Goal: Information Seeking & Learning: Learn about a topic

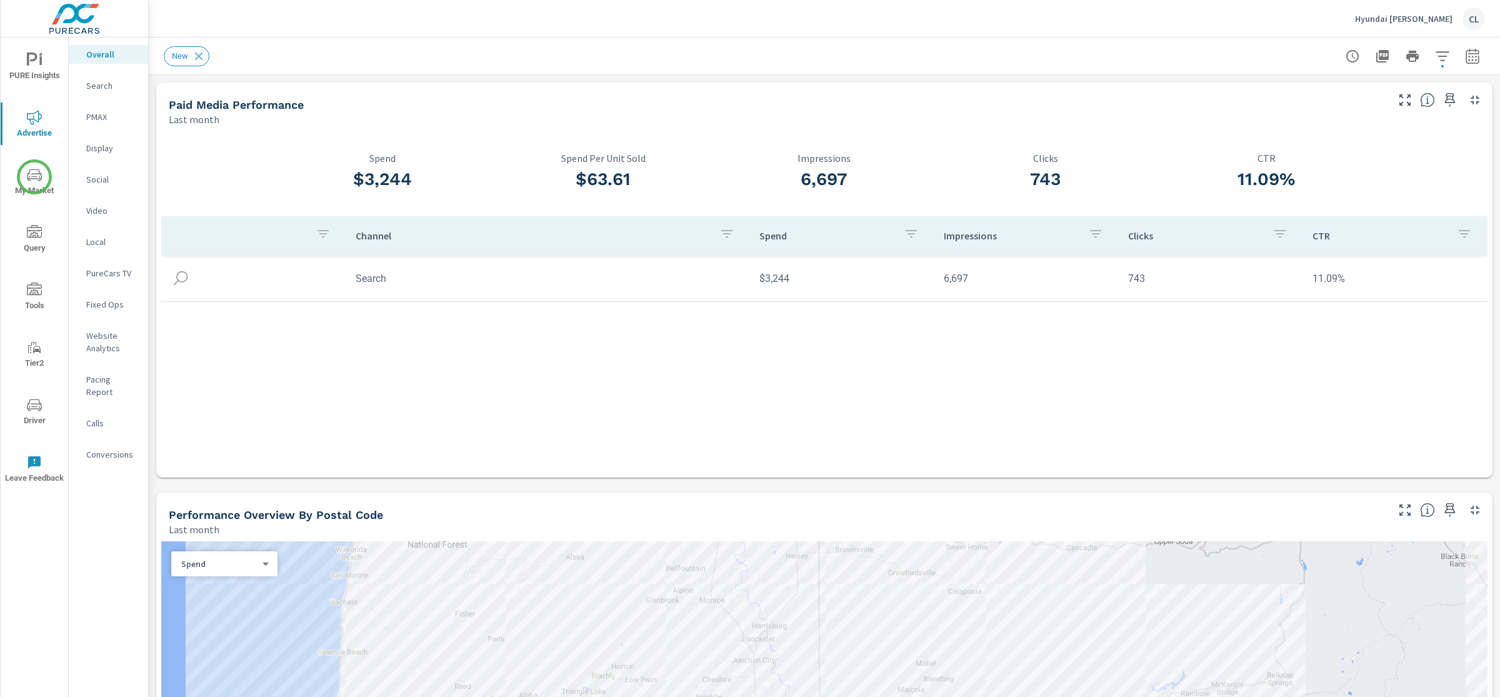
click at [34, 177] on icon "nav menu" at bounding box center [34, 175] width 15 height 15
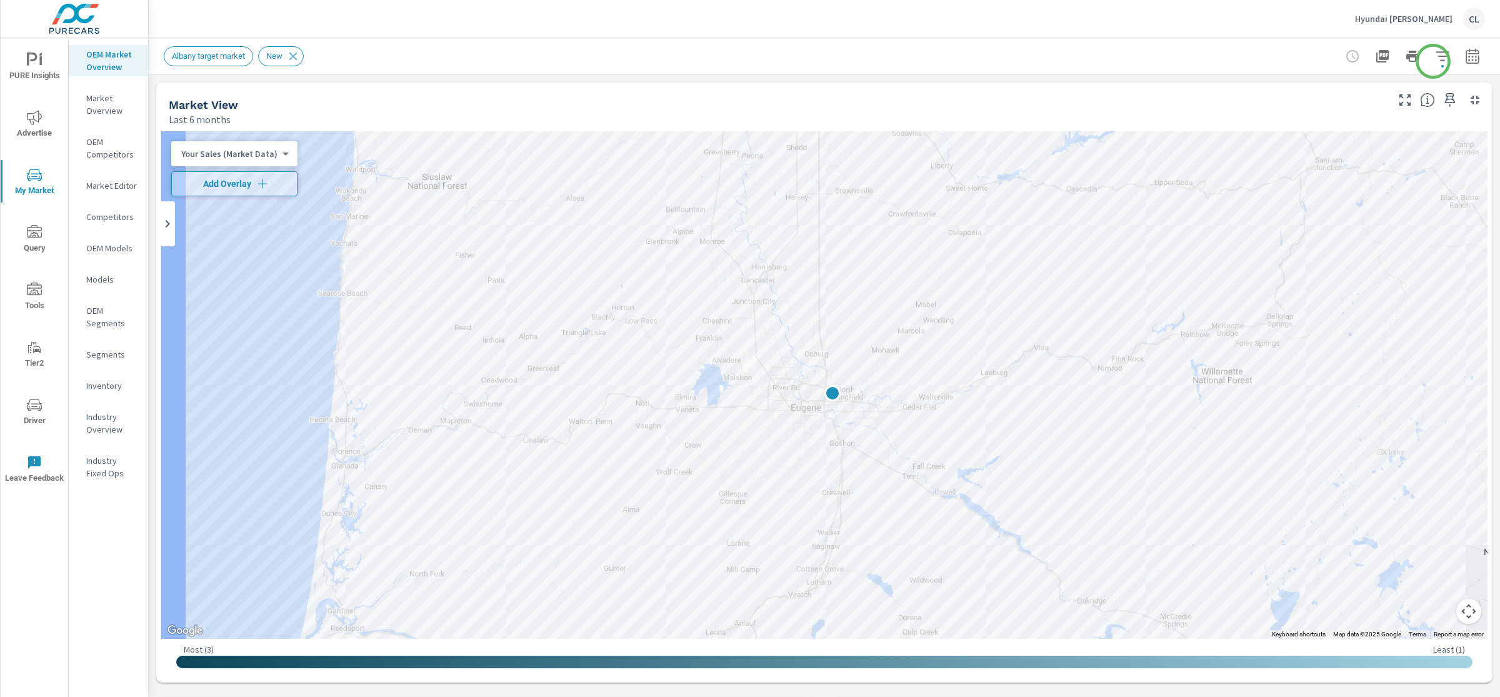
click at [1435, 58] on icon "button" at bounding box center [1442, 56] width 15 height 15
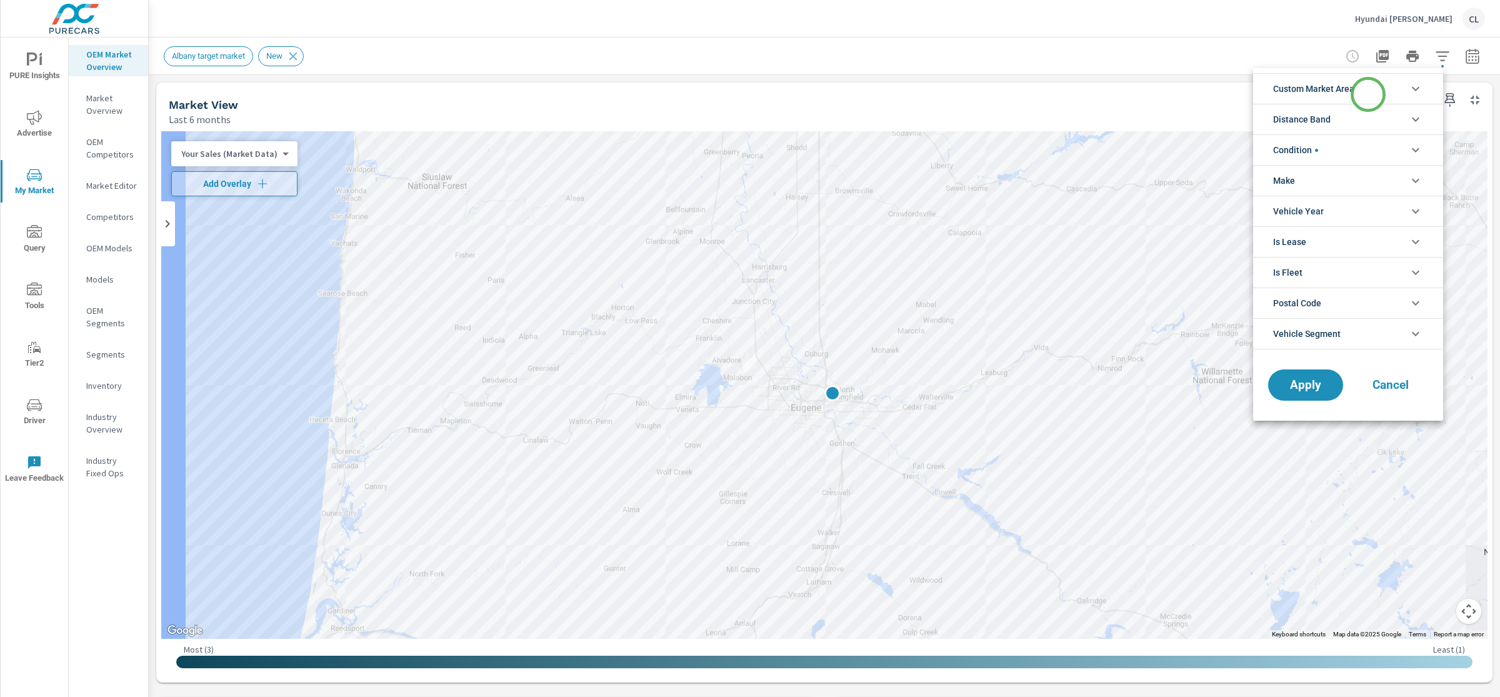
click at [1368, 94] on li "Custom Market Area" at bounding box center [1348, 88] width 190 height 31
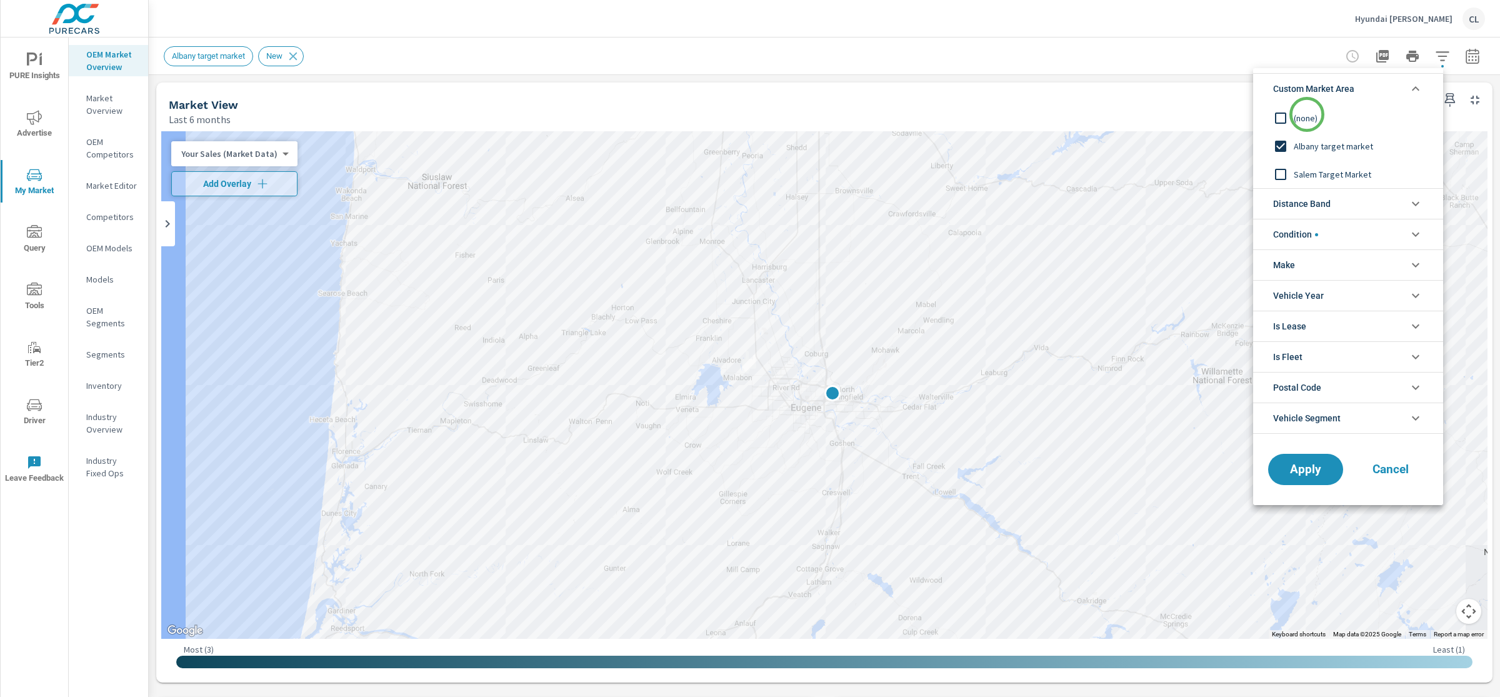
click at [1306, 114] on span "(none)" at bounding box center [1362, 118] width 137 height 15
click at [1316, 216] on span "Distance Band" at bounding box center [1302, 204] width 58 height 30
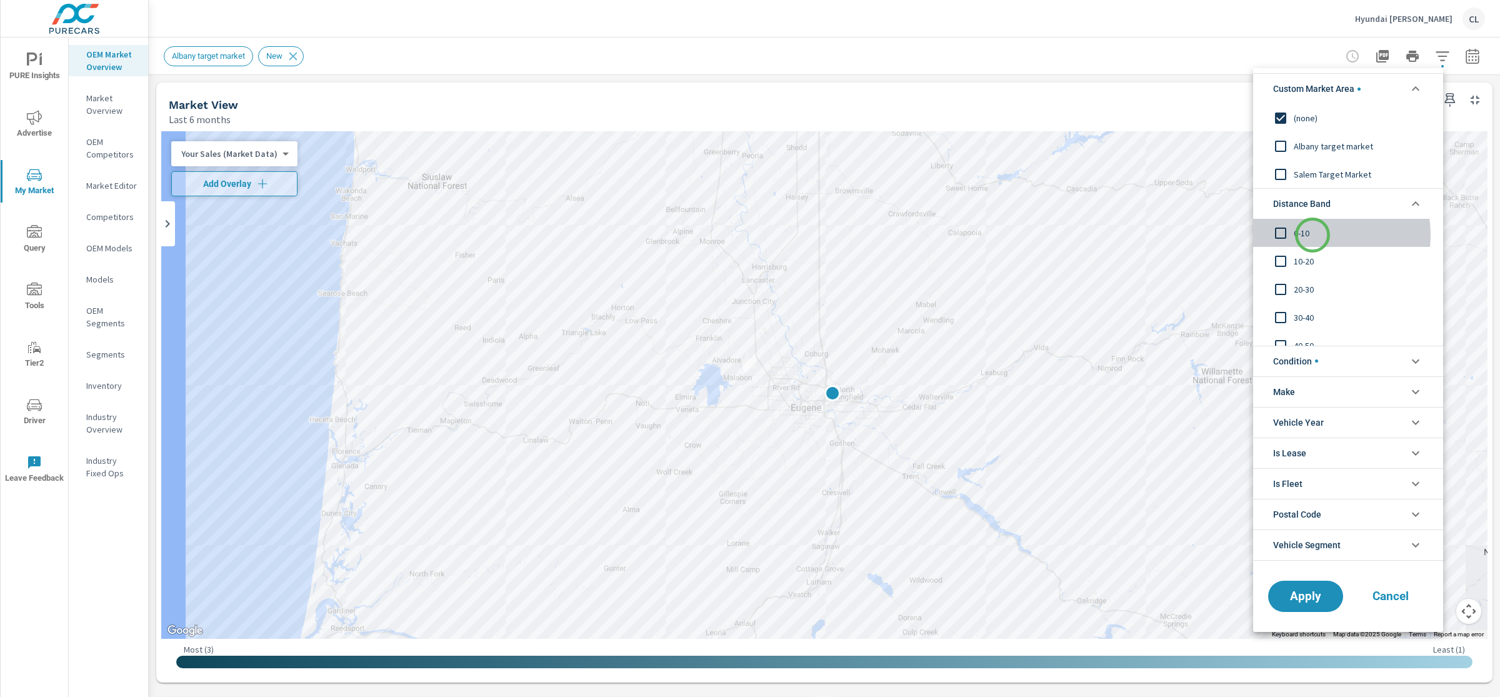
click at [1313, 236] on span "0-10" at bounding box center [1362, 233] width 137 height 15
click at [1298, 286] on span "20-30" at bounding box center [1362, 289] width 137 height 15
click at [1294, 251] on div "10-20" at bounding box center [1347, 261] width 188 height 28
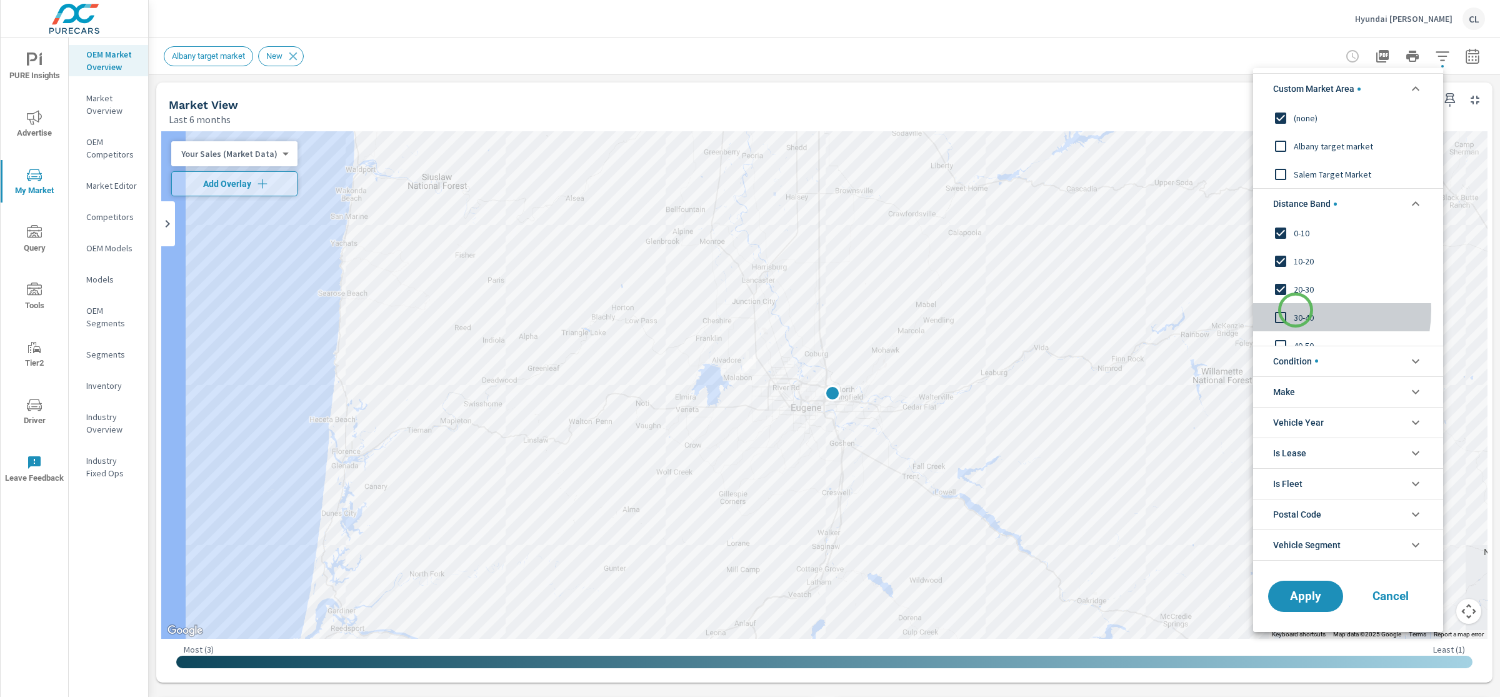
click at [1296, 310] on span "30-40" at bounding box center [1362, 317] width 137 height 15
click at [1299, 291] on div "40-50" at bounding box center [1347, 303] width 188 height 28
click at [1297, 332] on span "50-60" at bounding box center [1362, 331] width 137 height 15
click at [1326, 359] on li "Condition" at bounding box center [1348, 361] width 190 height 31
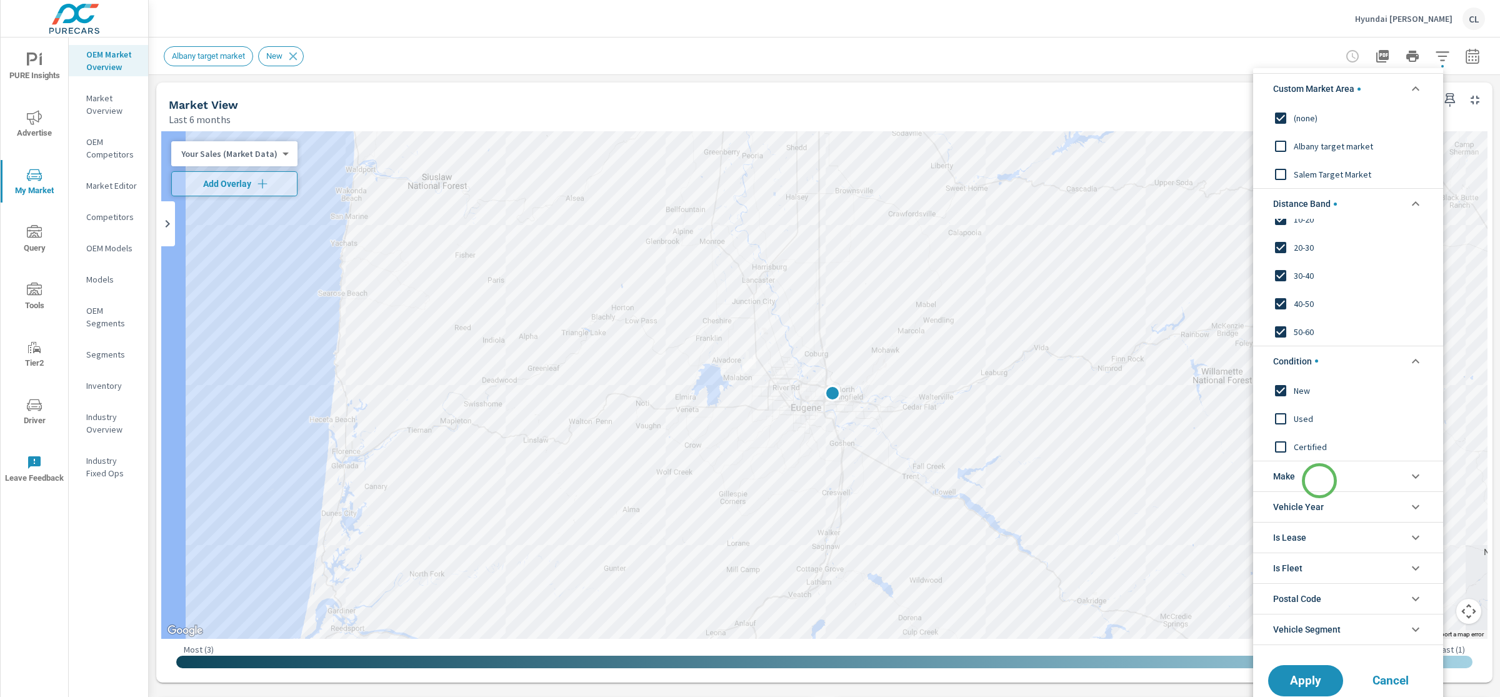
click at [1319, 479] on li "Make" at bounding box center [1348, 476] width 190 height 31
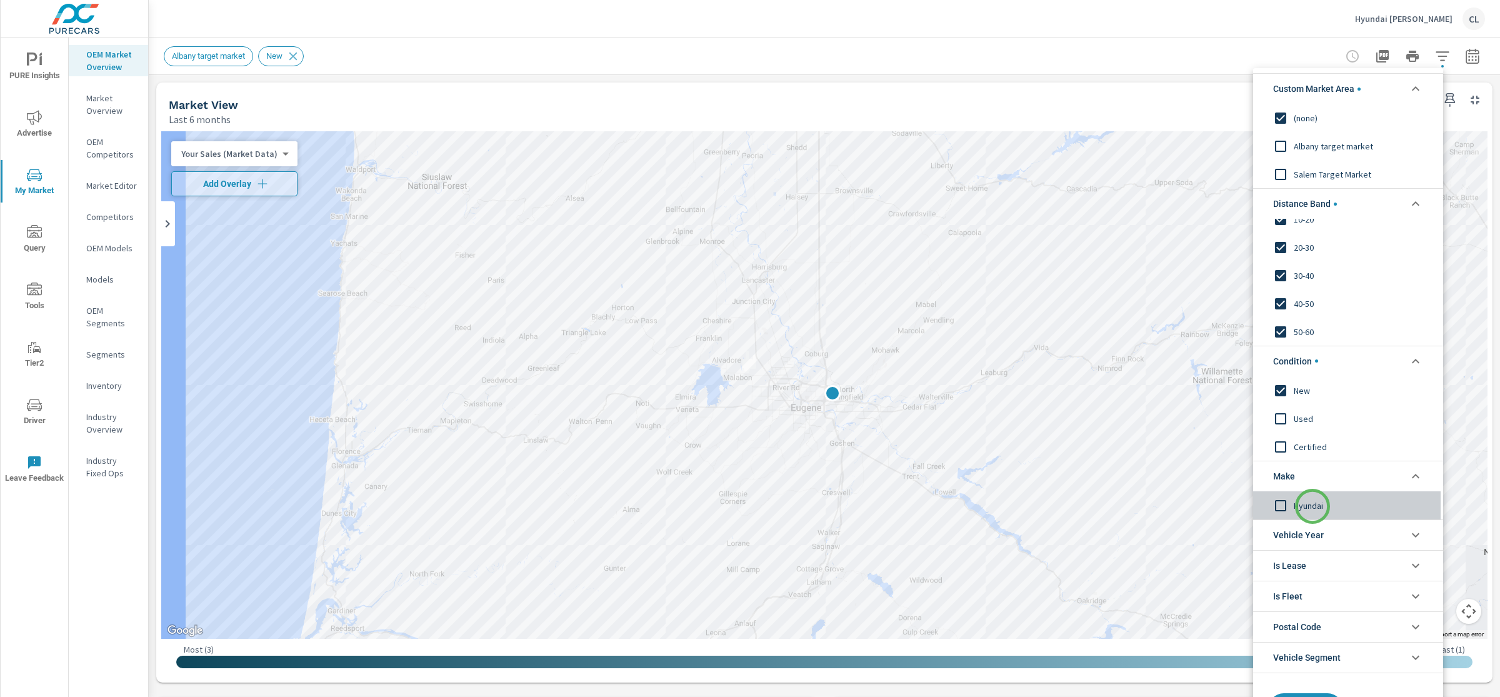
click at [1313, 506] on span "Hyundai" at bounding box center [1362, 505] width 137 height 15
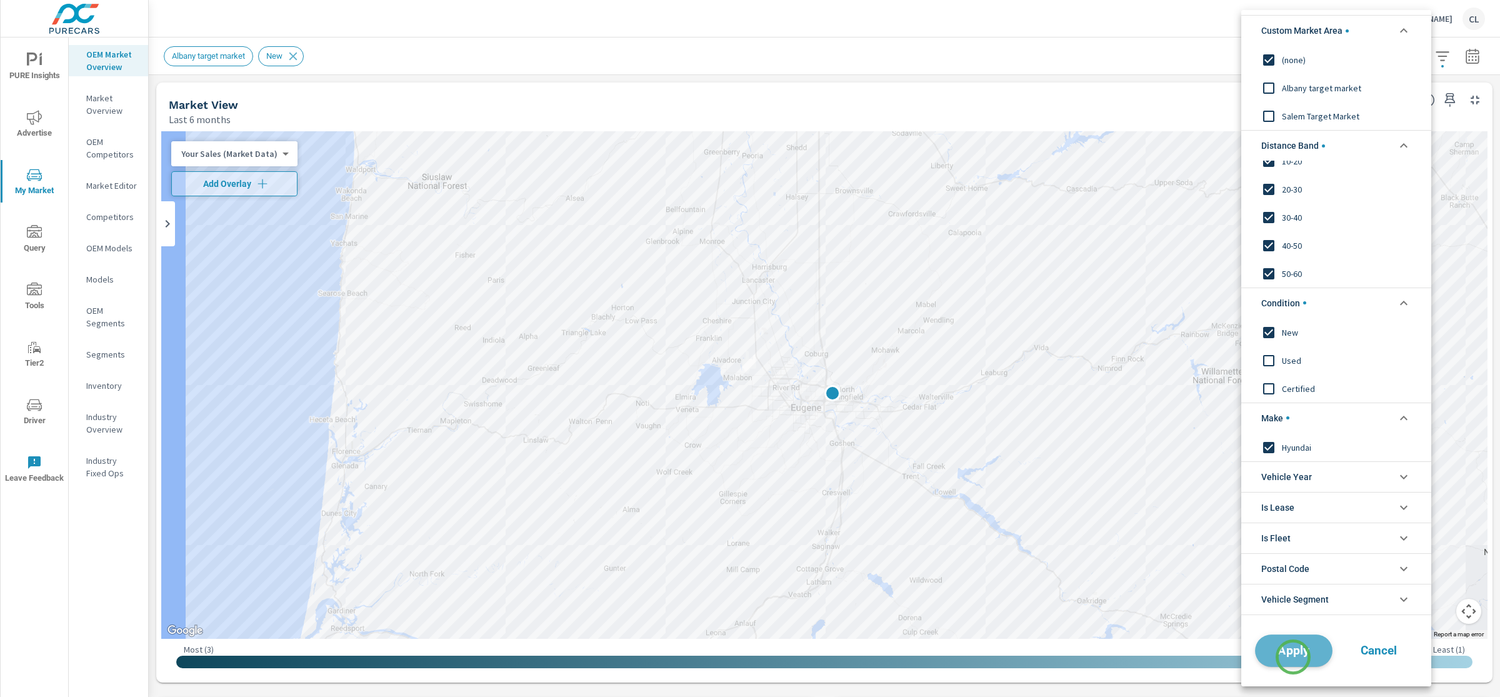
click at [1293, 656] on span "Apply" at bounding box center [1293, 650] width 51 height 12
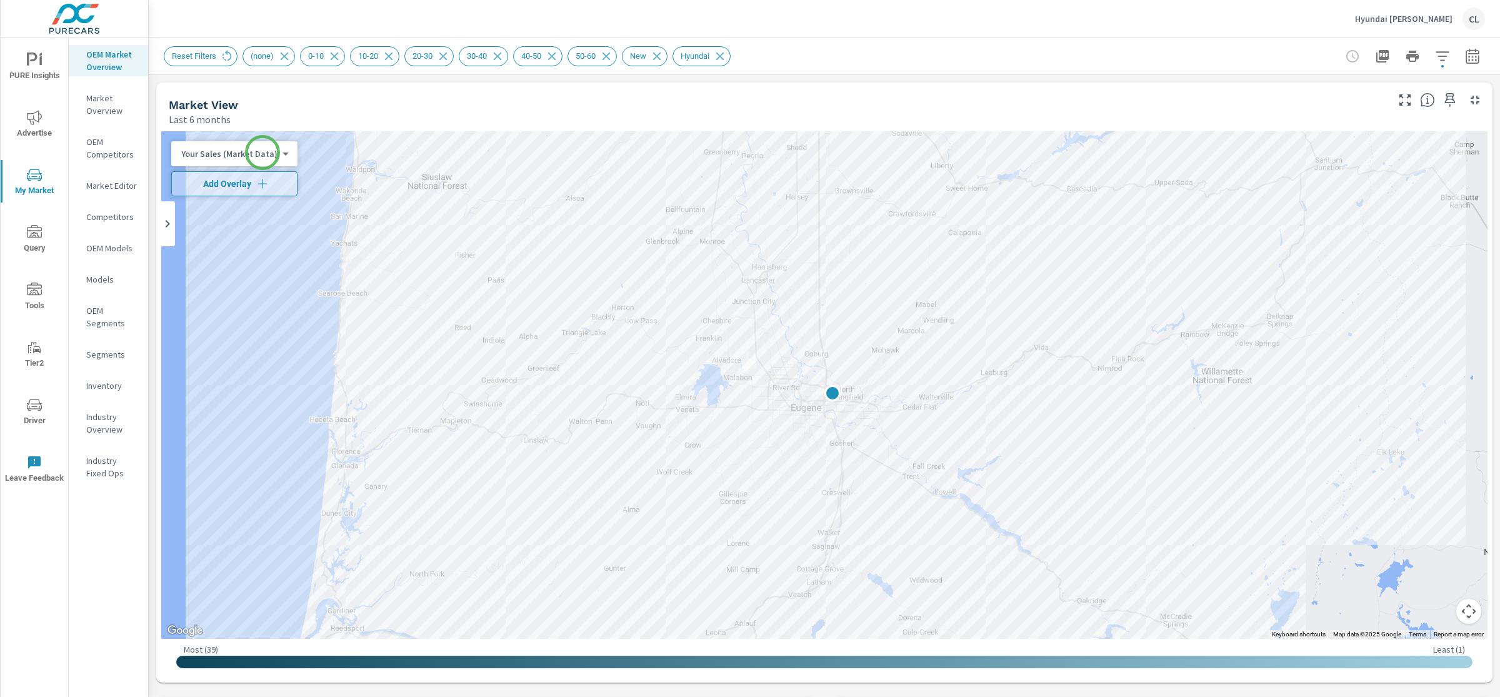
click at [263, 153] on body "PURE Insights Advertise My Market Query Tools Tier2 Driver Leave Feedback OEM M…" at bounding box center [750, 348] width 1500 height 697
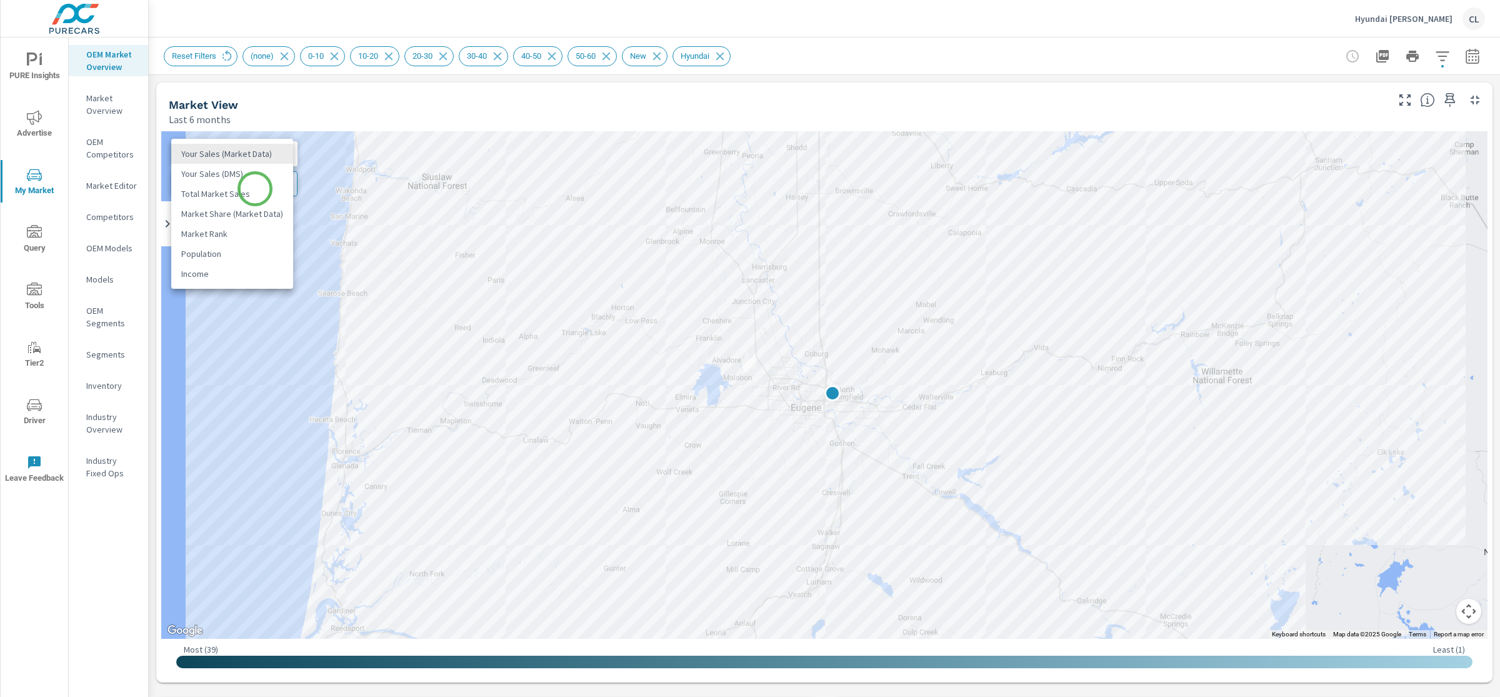
click at [255, 189] on li "Total Market Sales" at bounding box center [232, 194] width 122 height 20
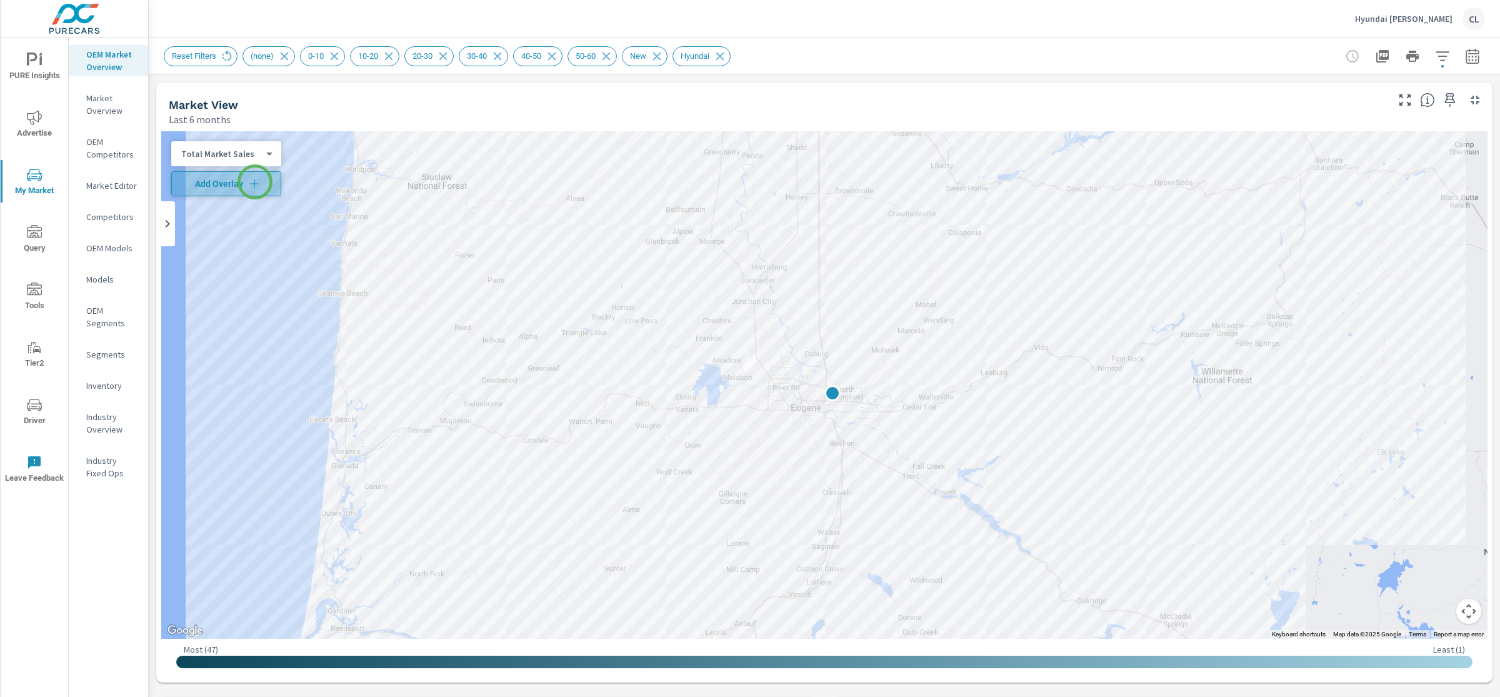
click at [255, 182] on icon "button" at bounding box center [254, 184] width 13 height 13
click at [1435, 58] on icon "button" at bounding box center [1442, 56] width 15 height 15
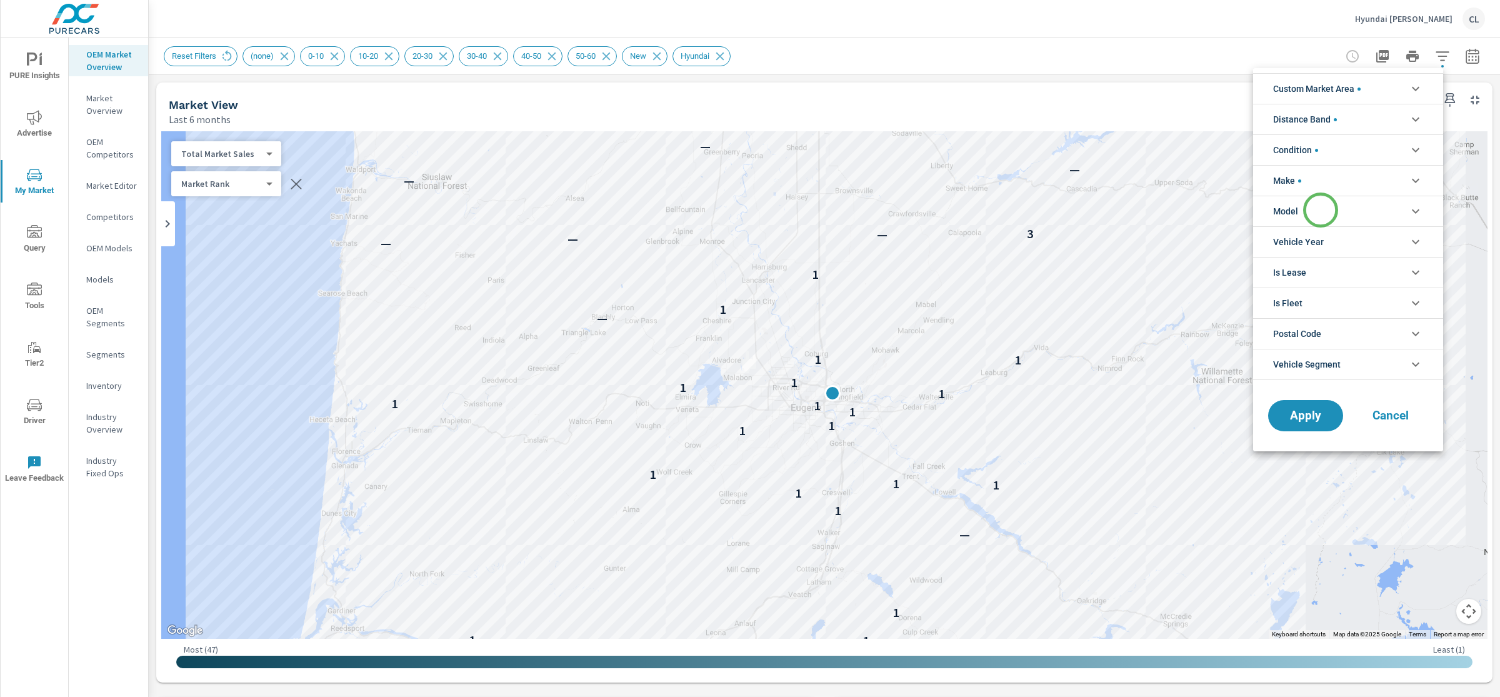
click at [1320, 213] on li "Model" at bounding box center [1348, 211] width 190 height 31
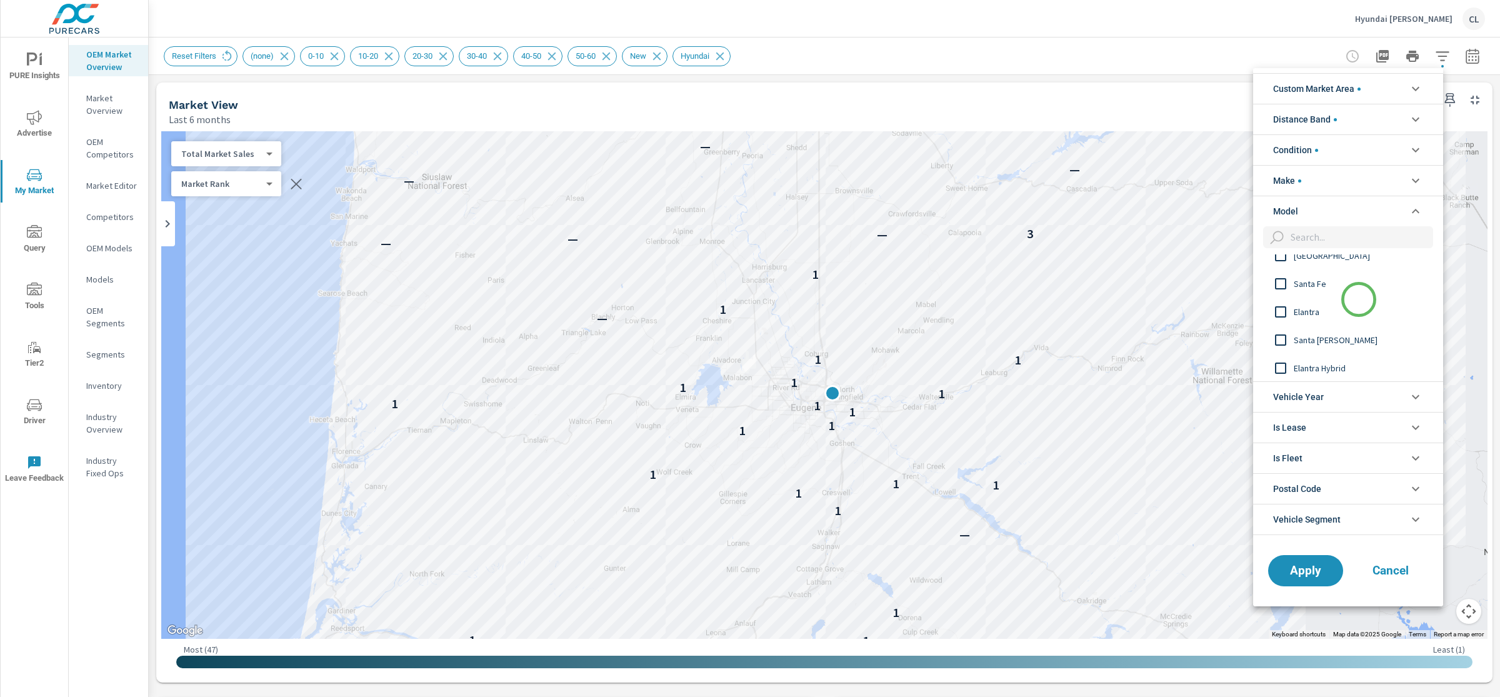
scroll to position [126, 0]
click at [1318, 338] on span "Santa [PERSON_NAME]" at bounding box center [1362, 339] width 137 height 15
click at [1301, 566] on span "Apply" at bounding box center [1305, 570] width 51 height 12
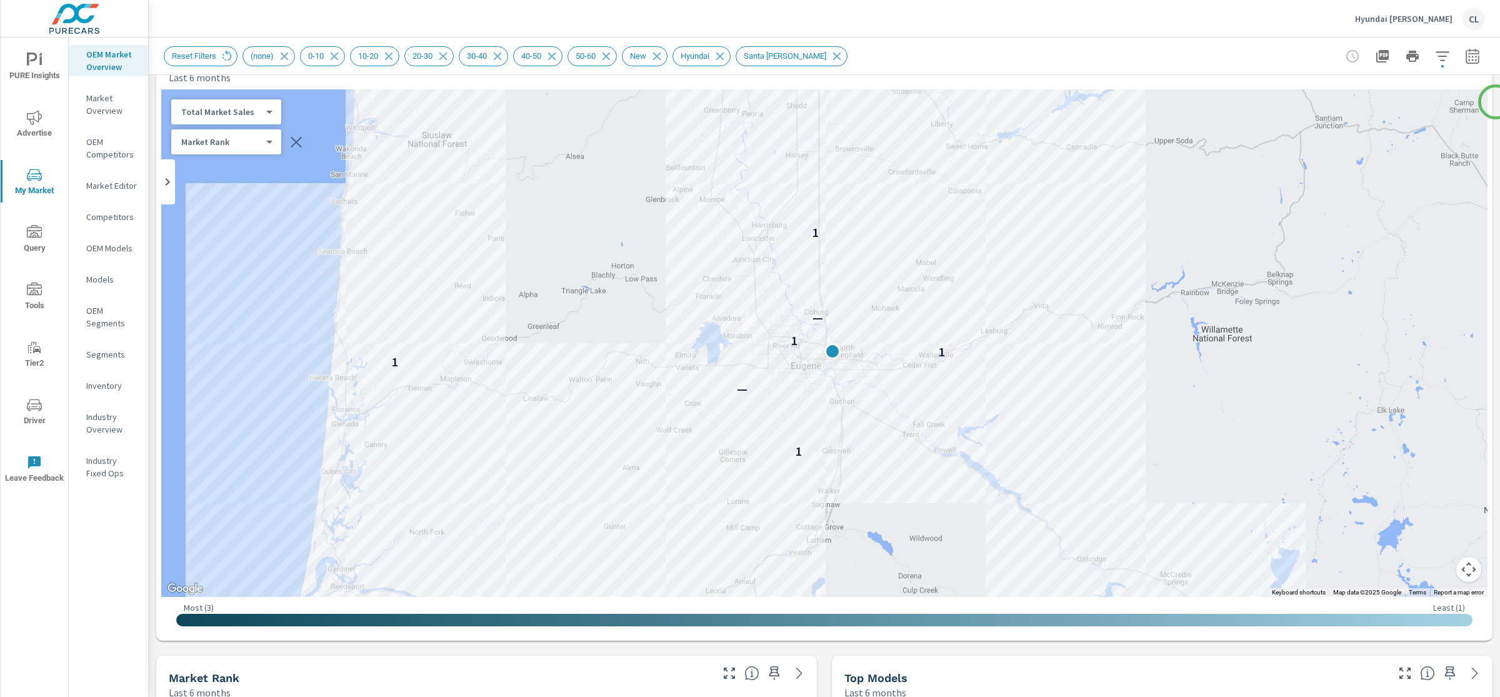
scroll to position [39, 0]
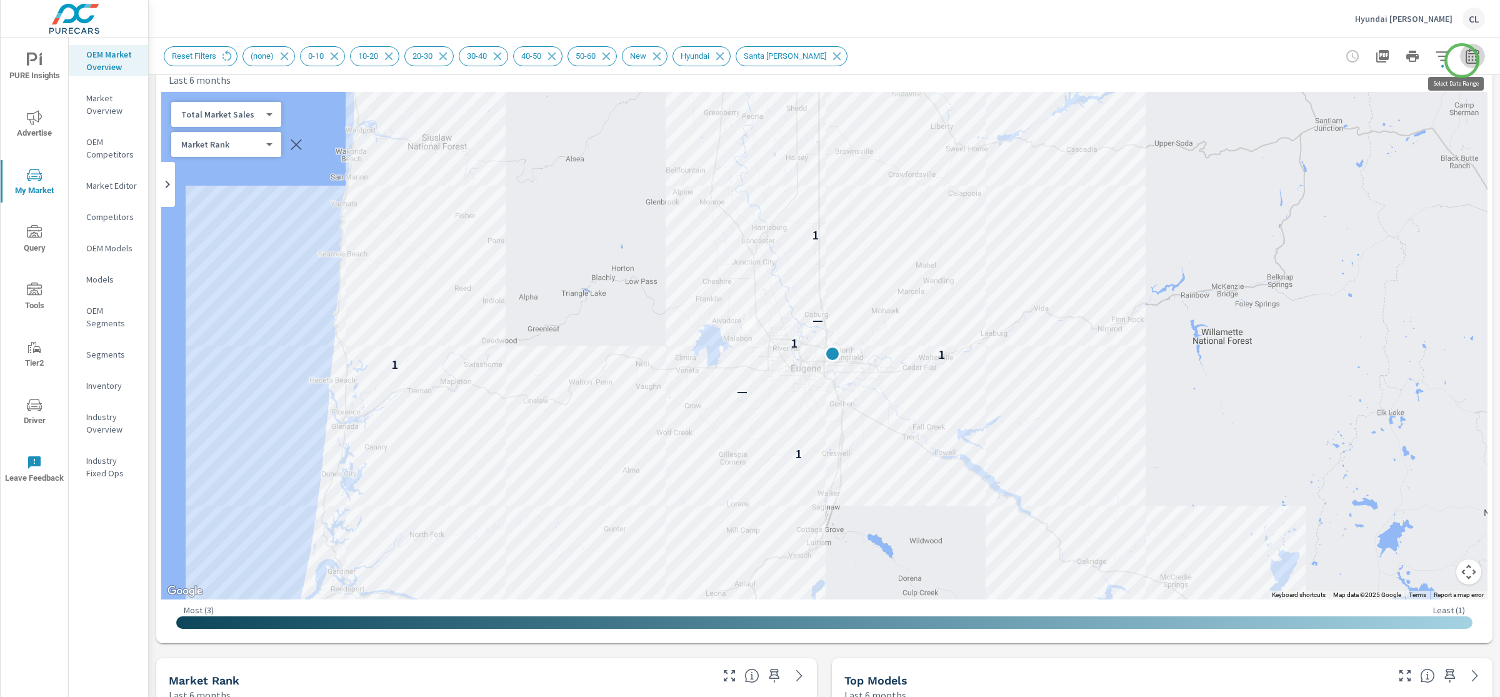
click at [1465, 61] on icon "button" at bounding box center [1472, 56] width 15 height 15
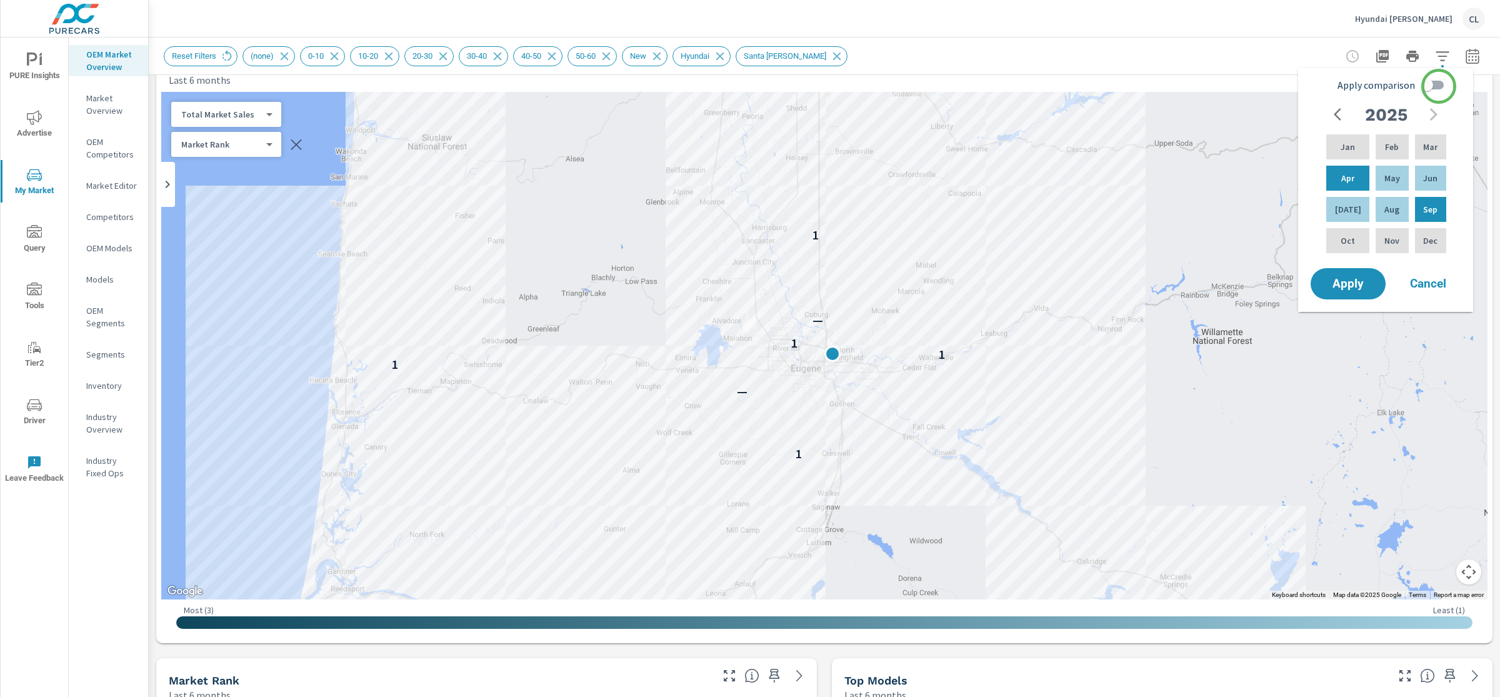
click at [1437, 86] on input "Apply comparison" at bounding box center [1426, 85] width 71 height 24
checkbox input "true"
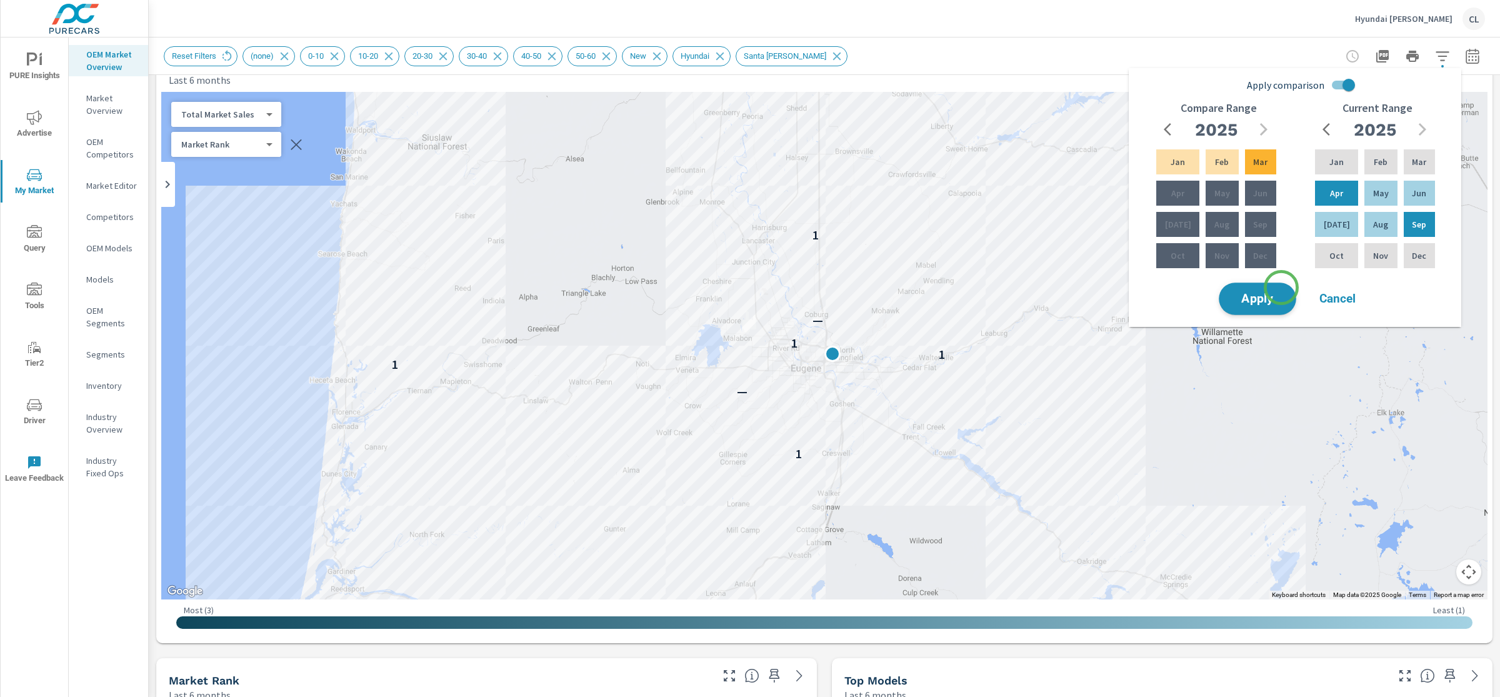
click at [1281, 289] on button "Apply" at bounding box center [1258, 299] width 78 height 33
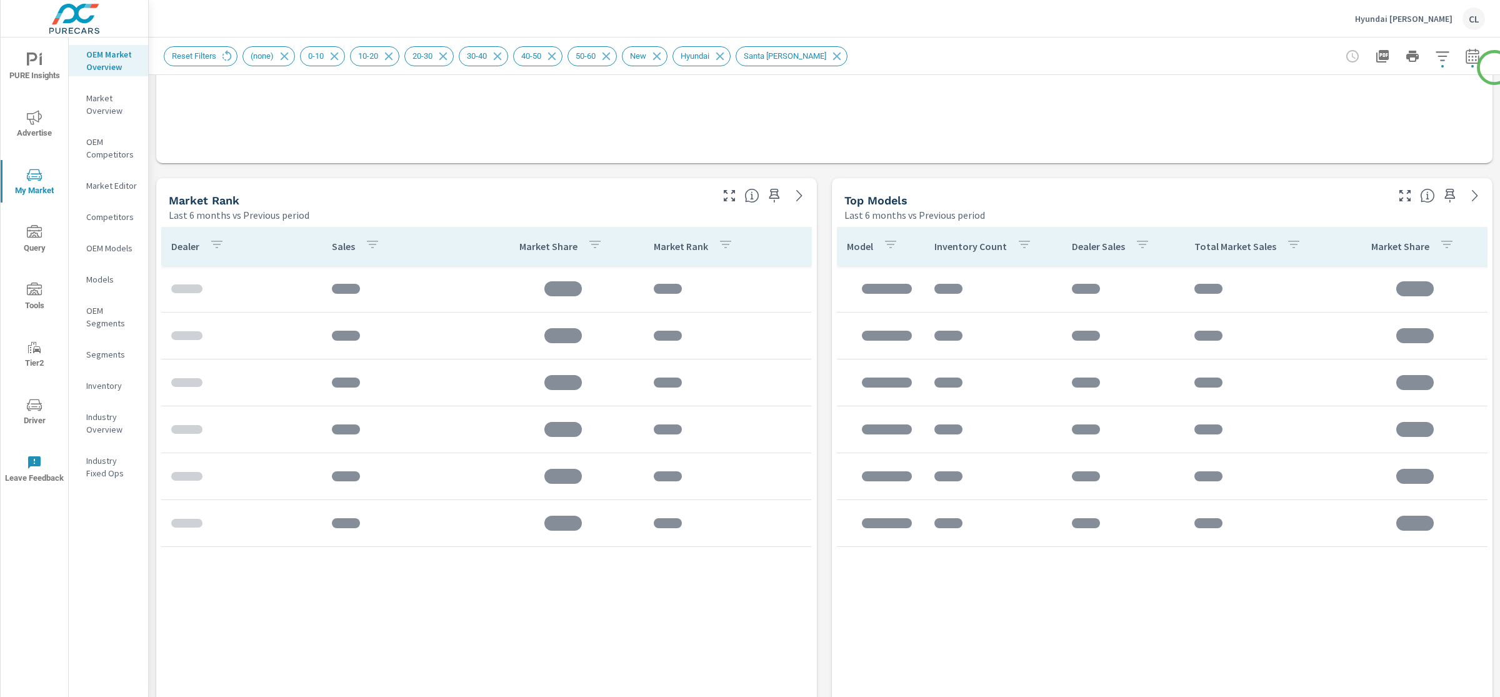
scroll to position [713, 0]
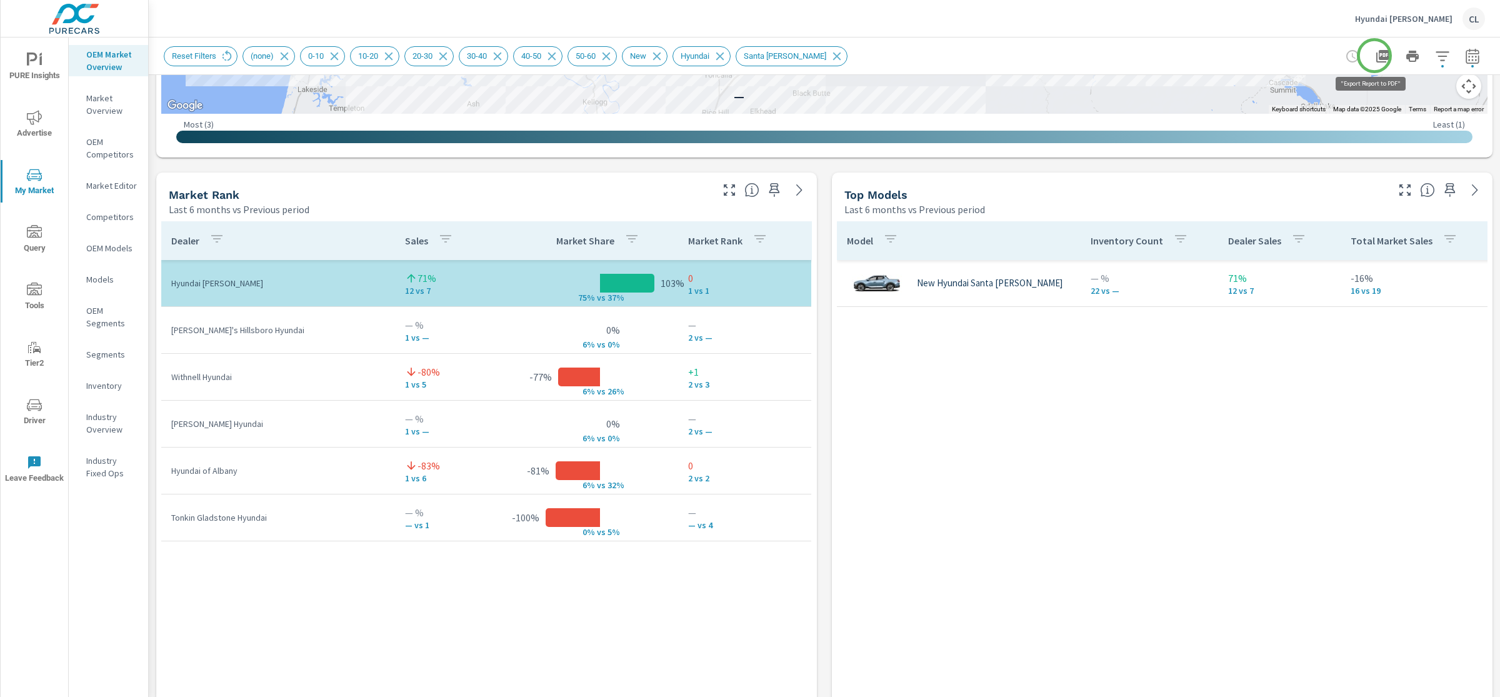
click at [1375, 56] on icon "button" at bounding box center [1382, 56] width 15 height 15
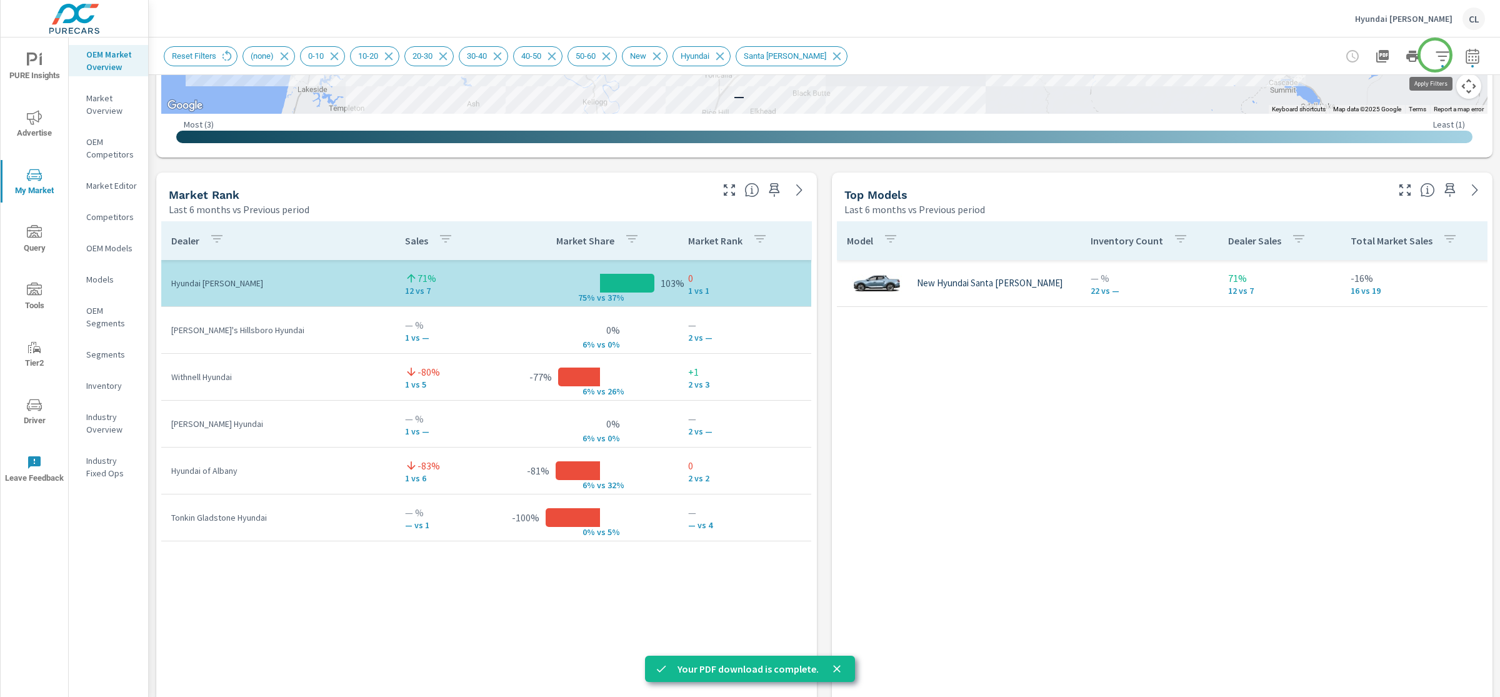
click at [1436, 55] on icon "button" at bounding box center [1442, 55] width 13 height 9
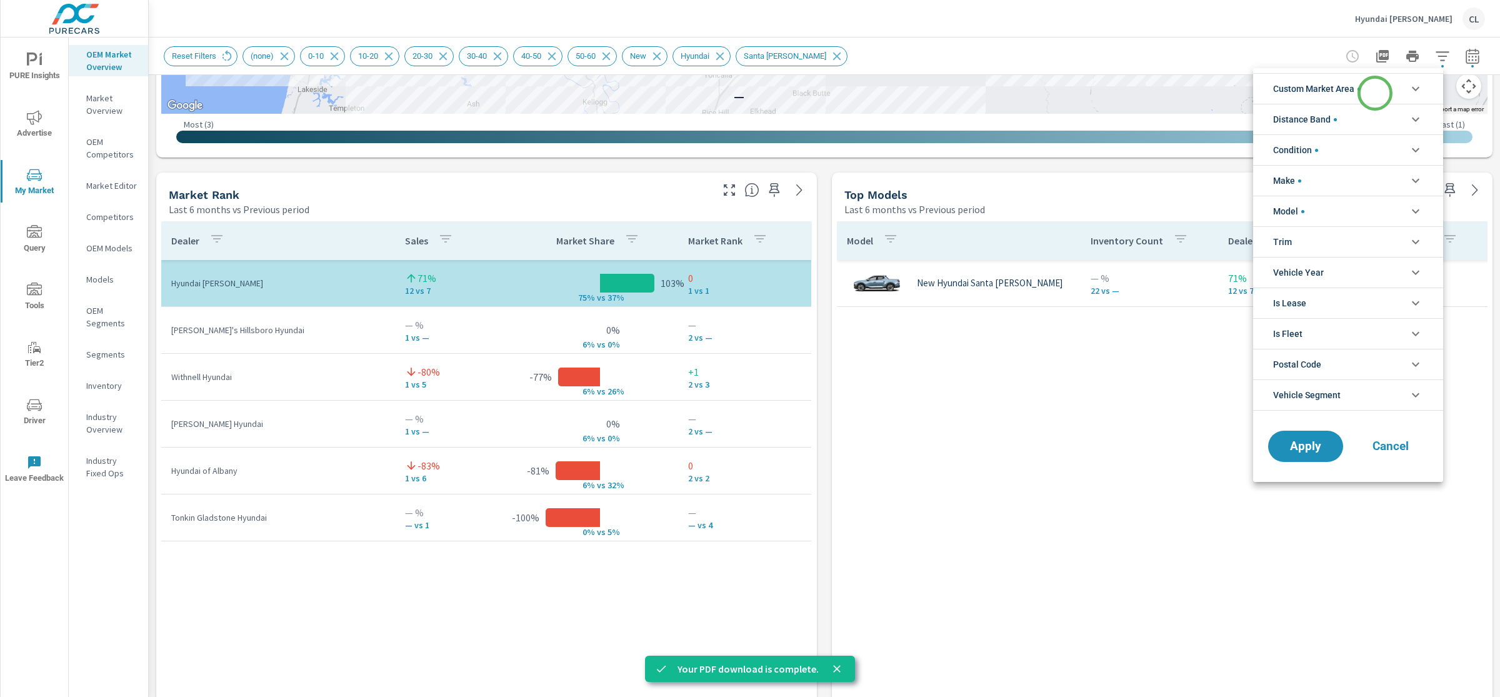
click at [1375, 93] on li "Custom Market Area" at bounding box center [1348, 88] width 190 height 31
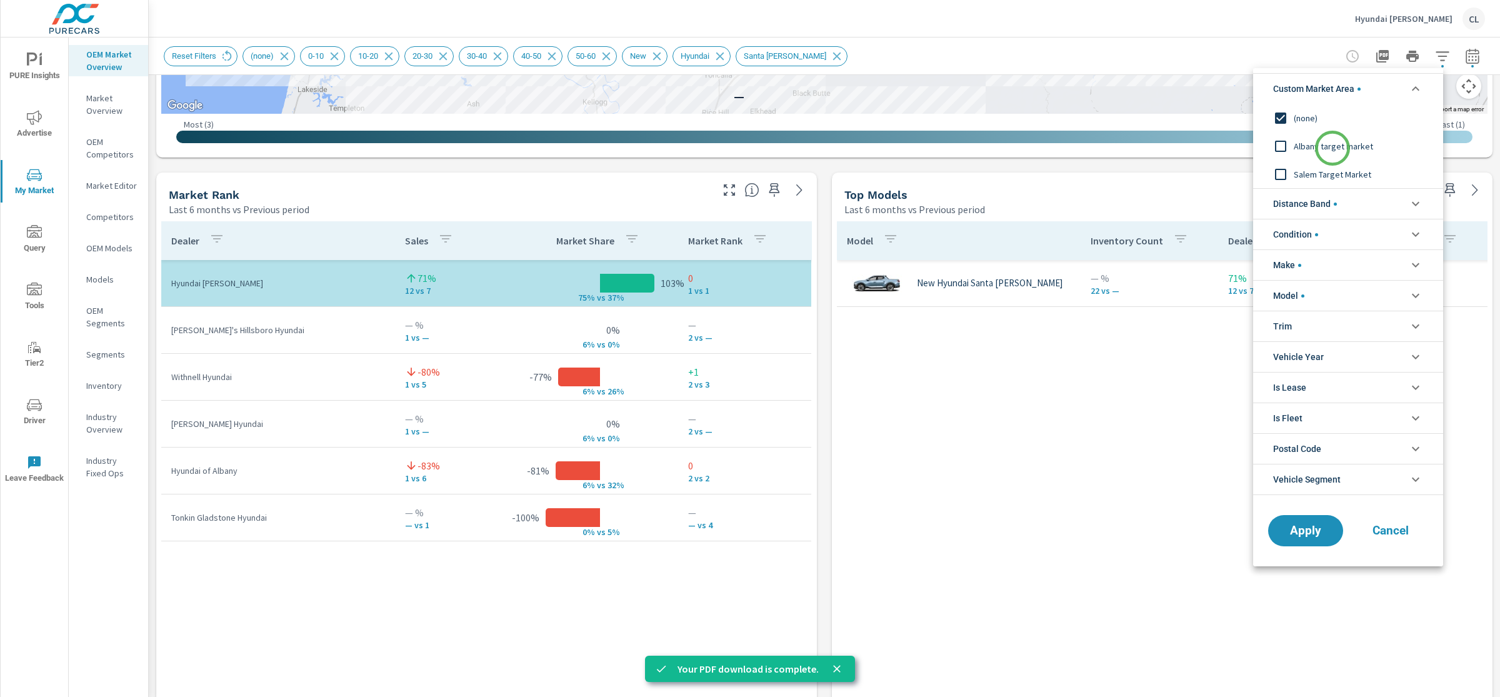
click at [1333, 148] on span "Albany target market" at bounding box center [1362, 146] width 137 height 15
click at [1332, 173] on span "Salem Target Market" at bounding box center [1362, 174] width 137 height 15
click at [1321, 146] on span "Albany target market" at bounding box center [1362, 146] width 137 height 15
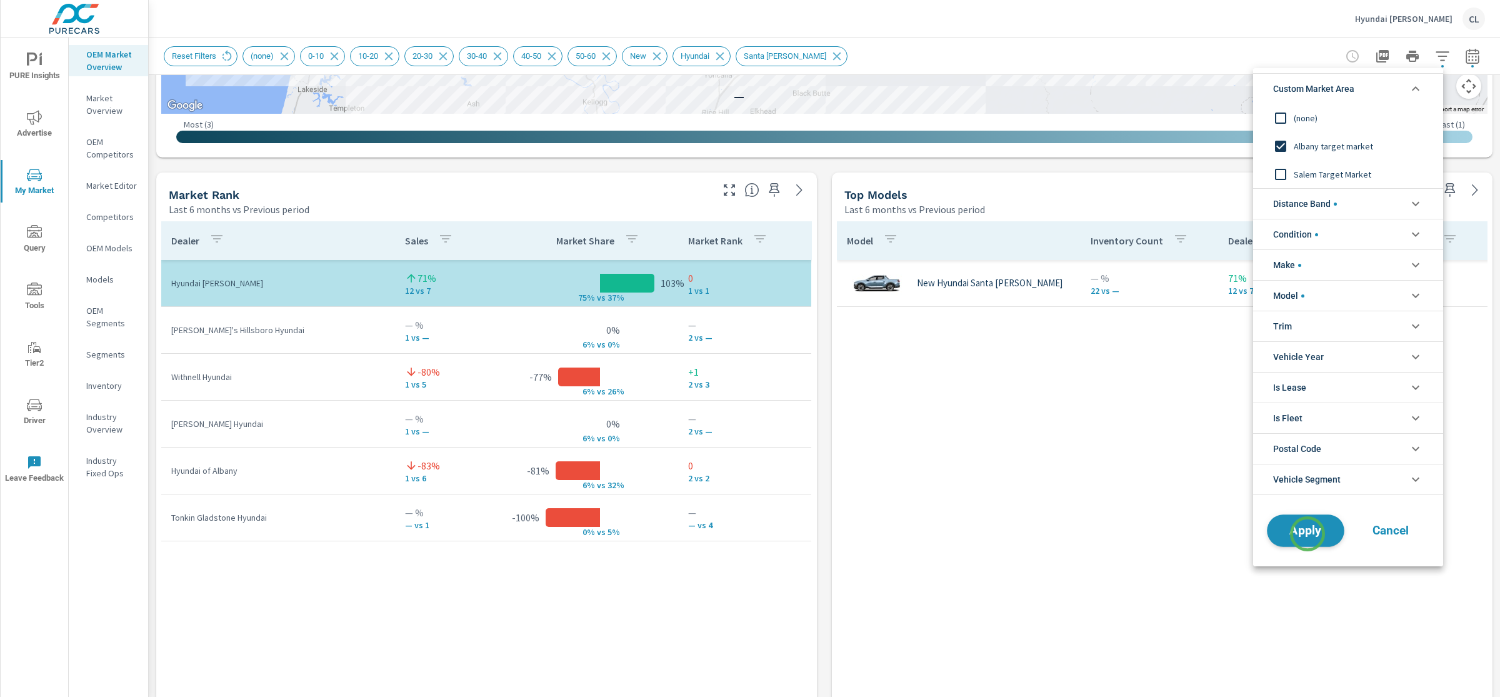
click at [1308, 534] on span "Apply" at bounding box center [1305, 531] width 51 height 12
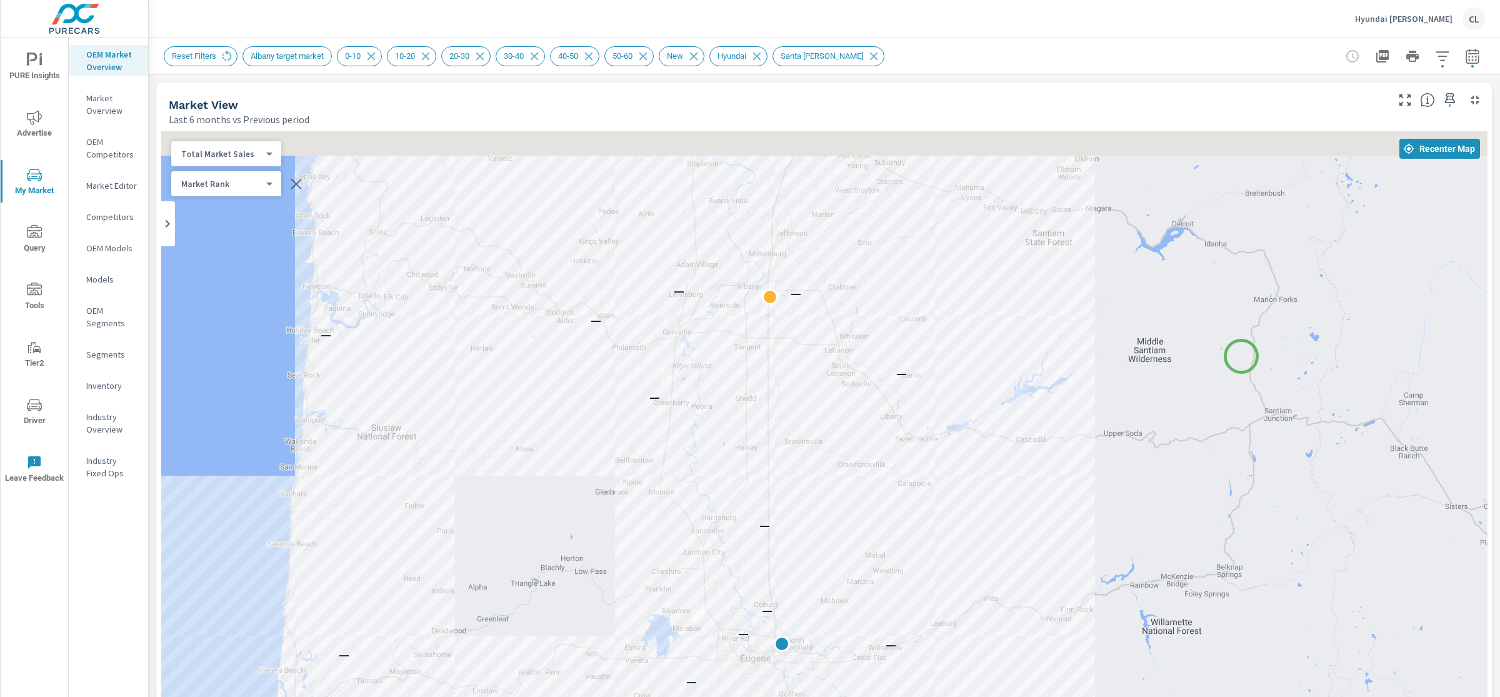
drag, startPoint x: 1294, startPoint y: 194, endPoint x: 1236, endPoint y: 368, distance: 182.6
click at [1236, 368] on div "— — — — — — — — — — — — — — — — —" at bounding box center [824, 478] width 1326 height 695
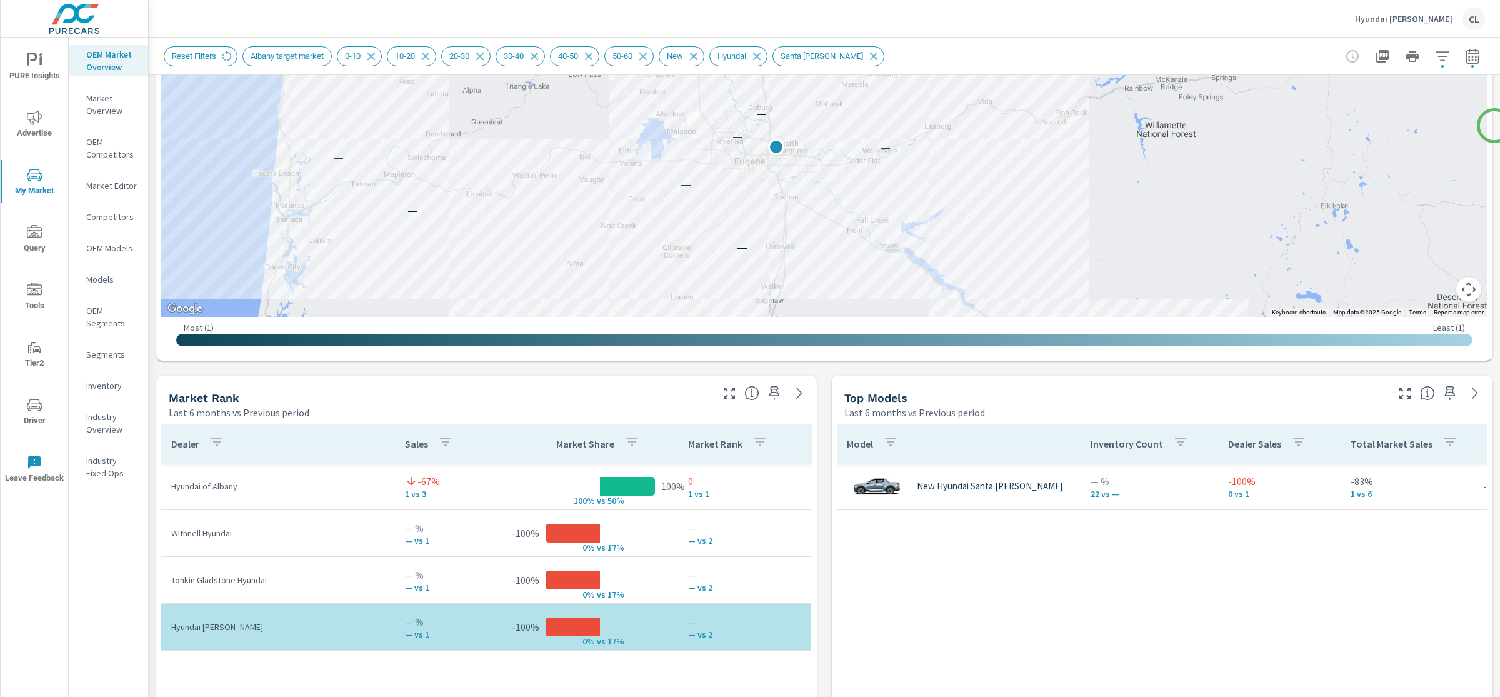
scroll to position [677, 0]
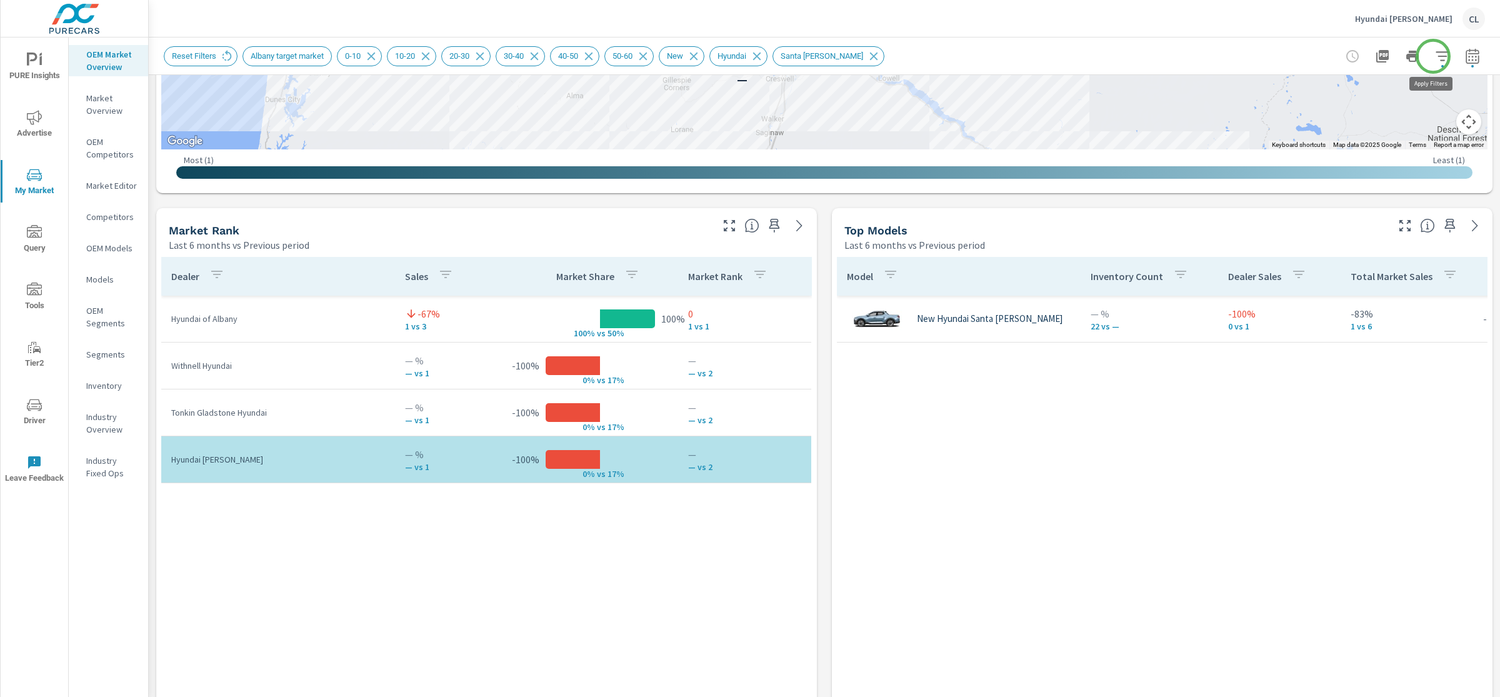
click at [1436, 56] on icon "button" at bounding box center [1442, 55] width 13 height 9
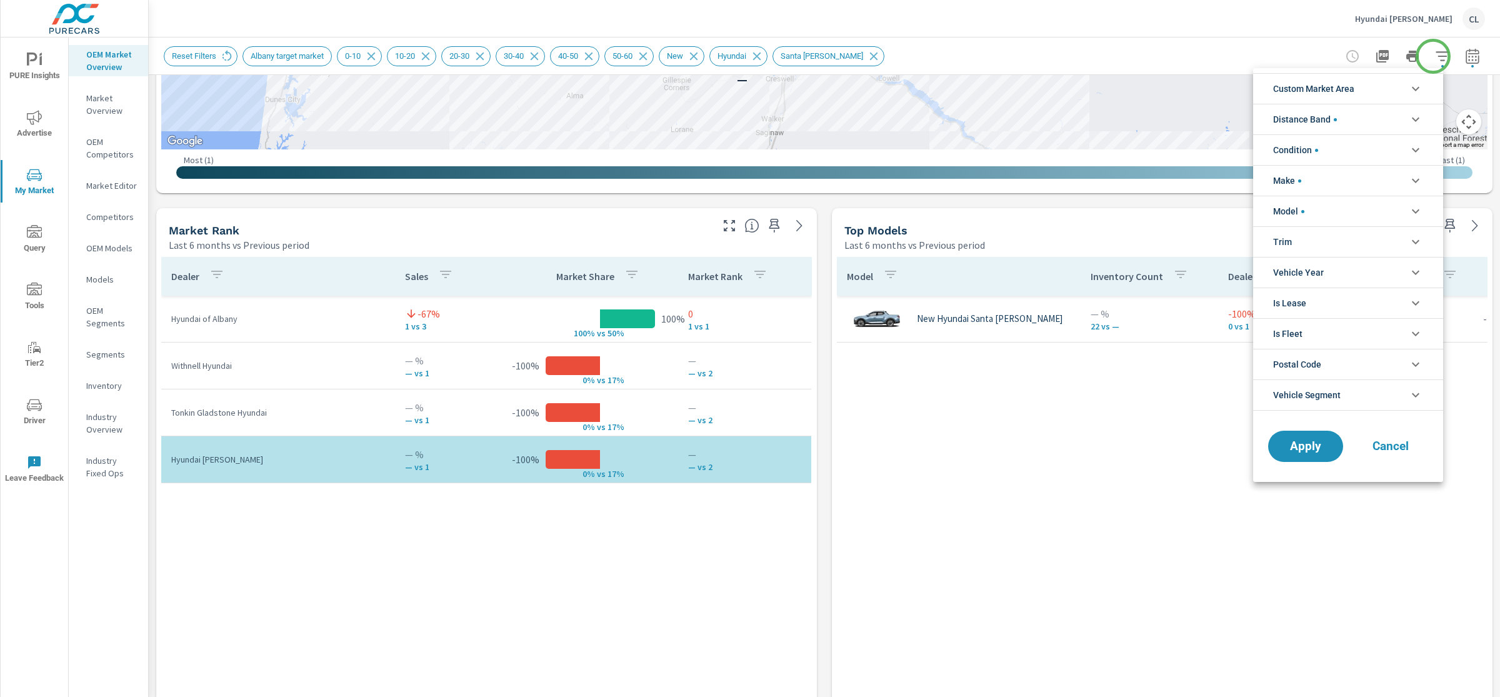
scroll to position [42, 0]
click at [1365, 86] on li "Custom Market Area" at bounding box center [1348, 88] width 190 height 31
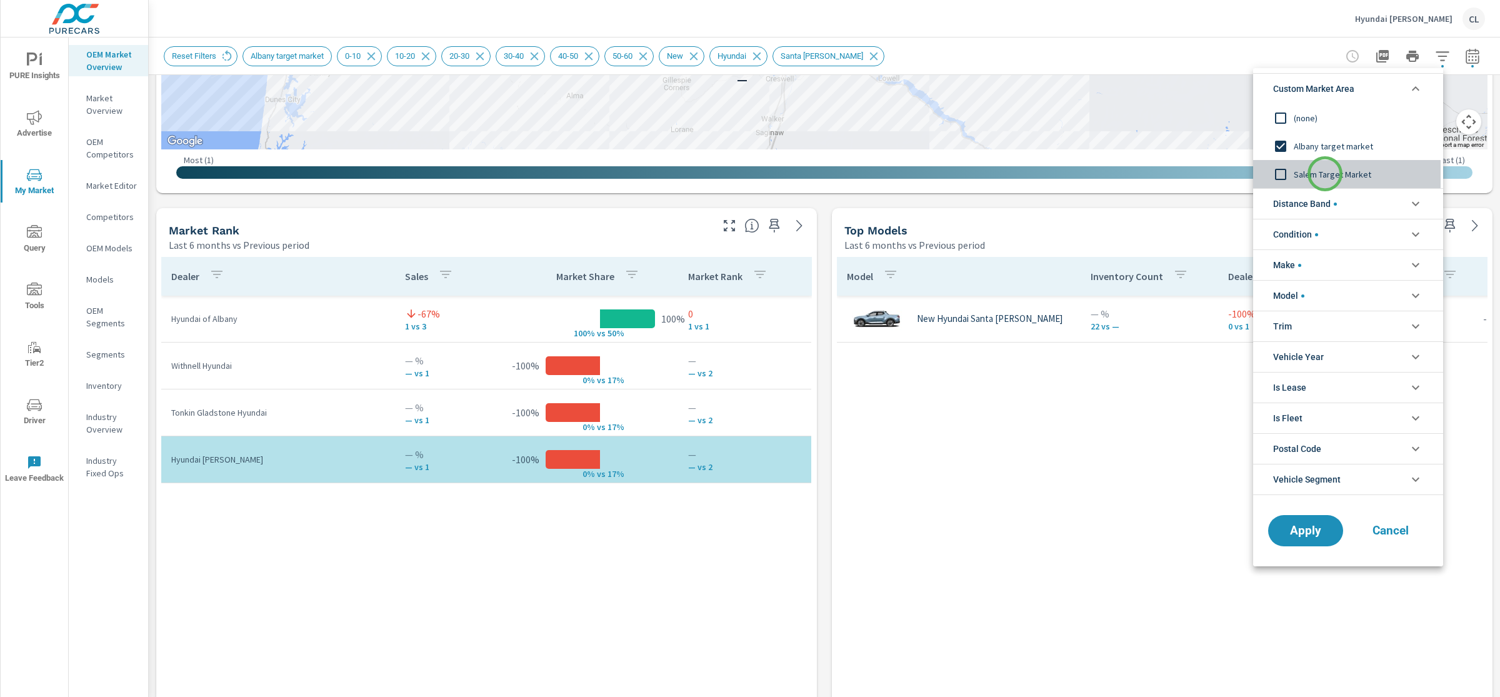
click at [1325, 174] on span "Salem Target Market" at bounding box center [1362, 174] width 137 height 15
click at [1313, 536] on span "Apply" at bounding box center [1305, 531] width 51 height 12
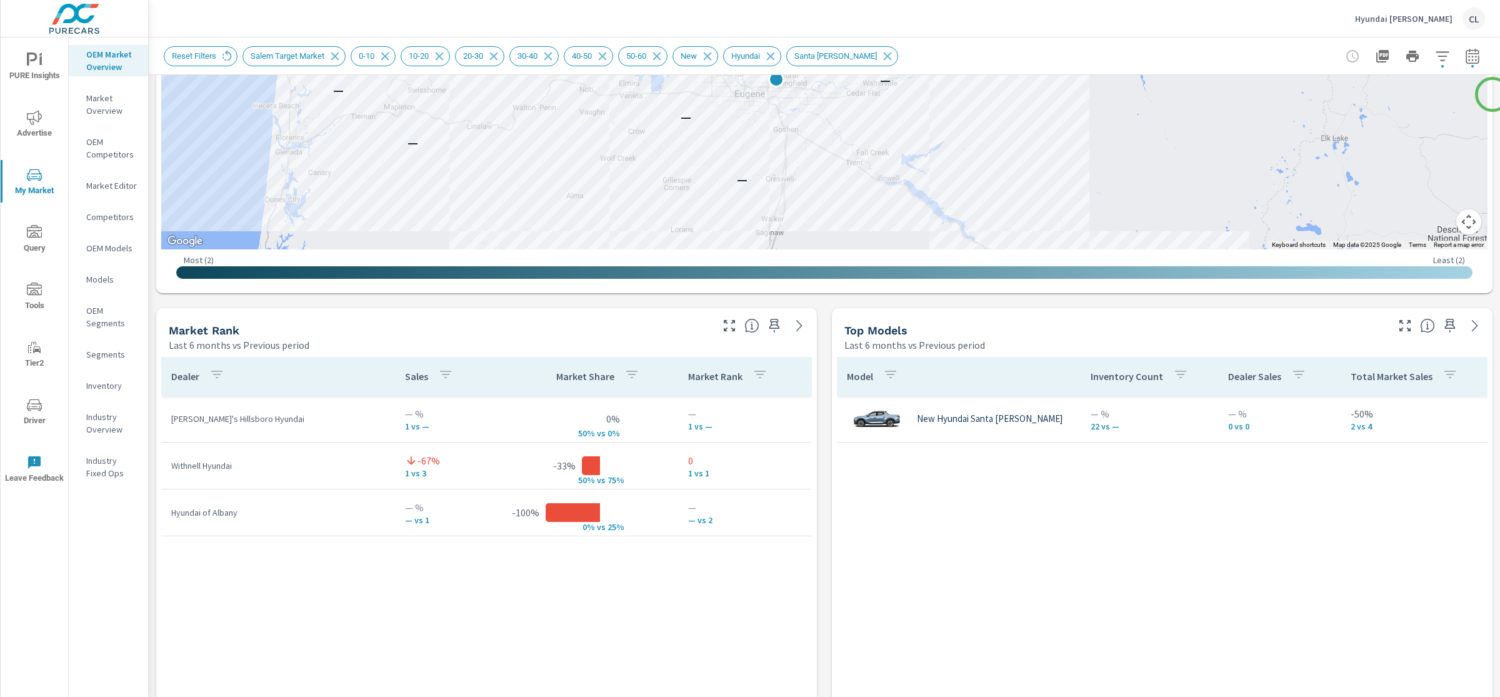
scroll to position [603, 0]
